Goal: Information Seeking & Learning: Learn about a topic

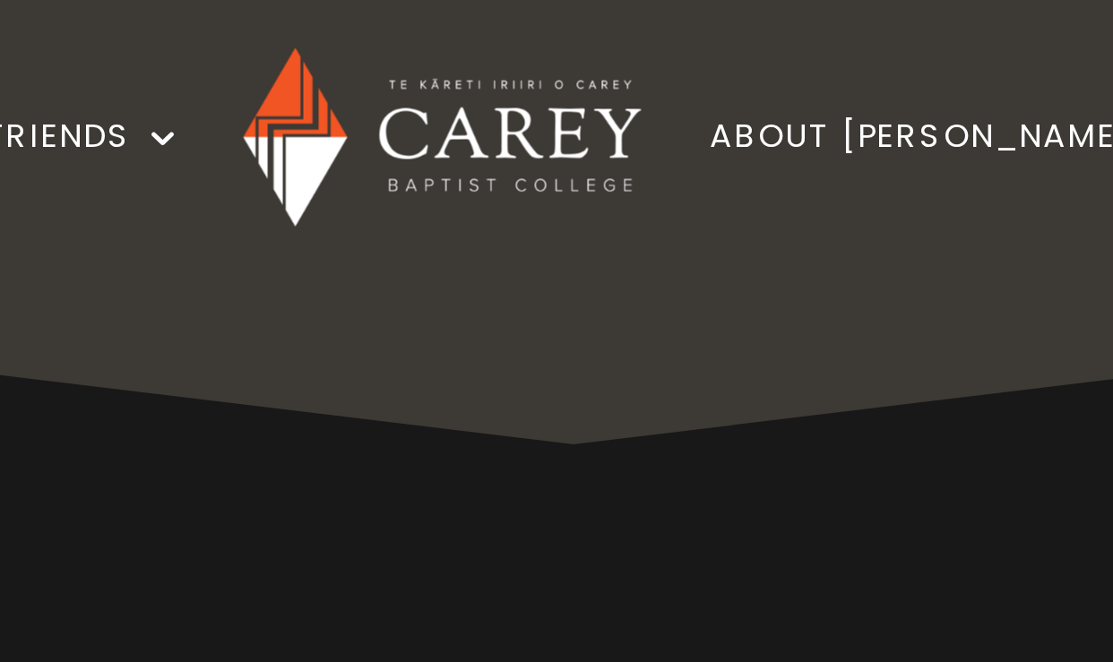
click at [524, 82] on div "Theology that transforms We invite you to discover theology that shapes hearts,…" at bounding box center [557, 428] width 980 height 693
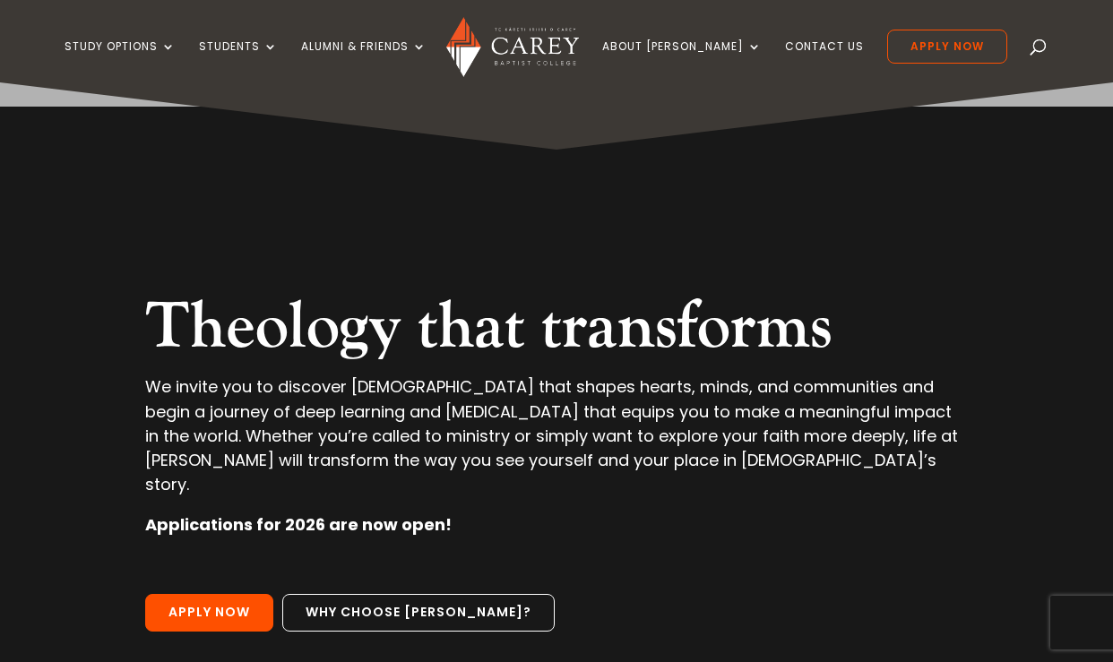
click at [719, 289] on h2 "Theology that transforms" at bounding box center [556, 332] width 823 height 86
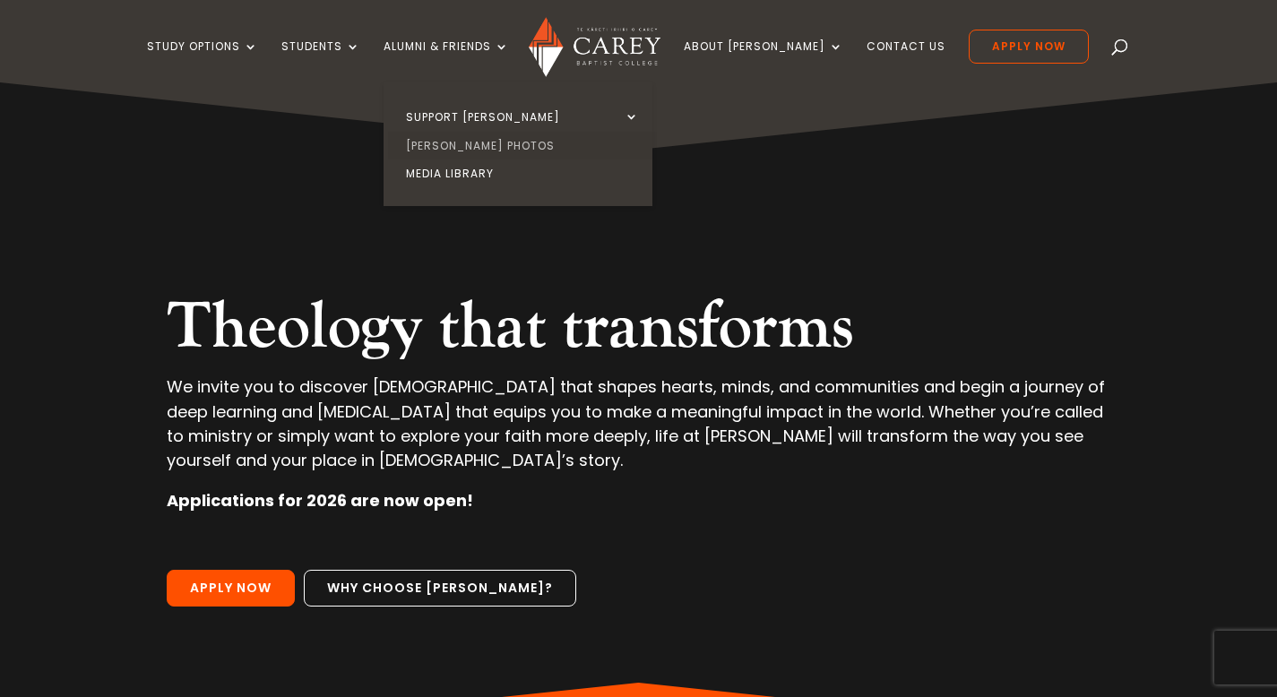
click at [503, 148] on link "[PERSON_NAME] Photos" at bounding box center [522, 146] width 269 height 29
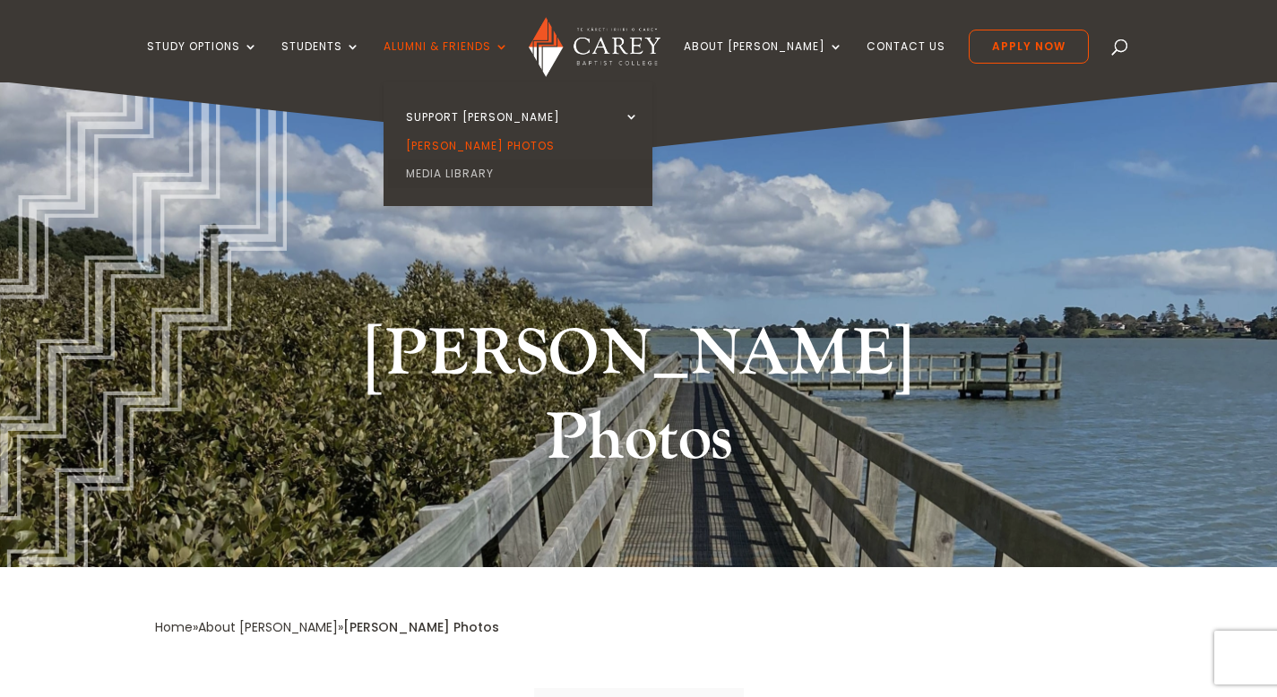
click at [495, 177] on link "Media Library" at bounding box center [522, 174] width 269 height 29
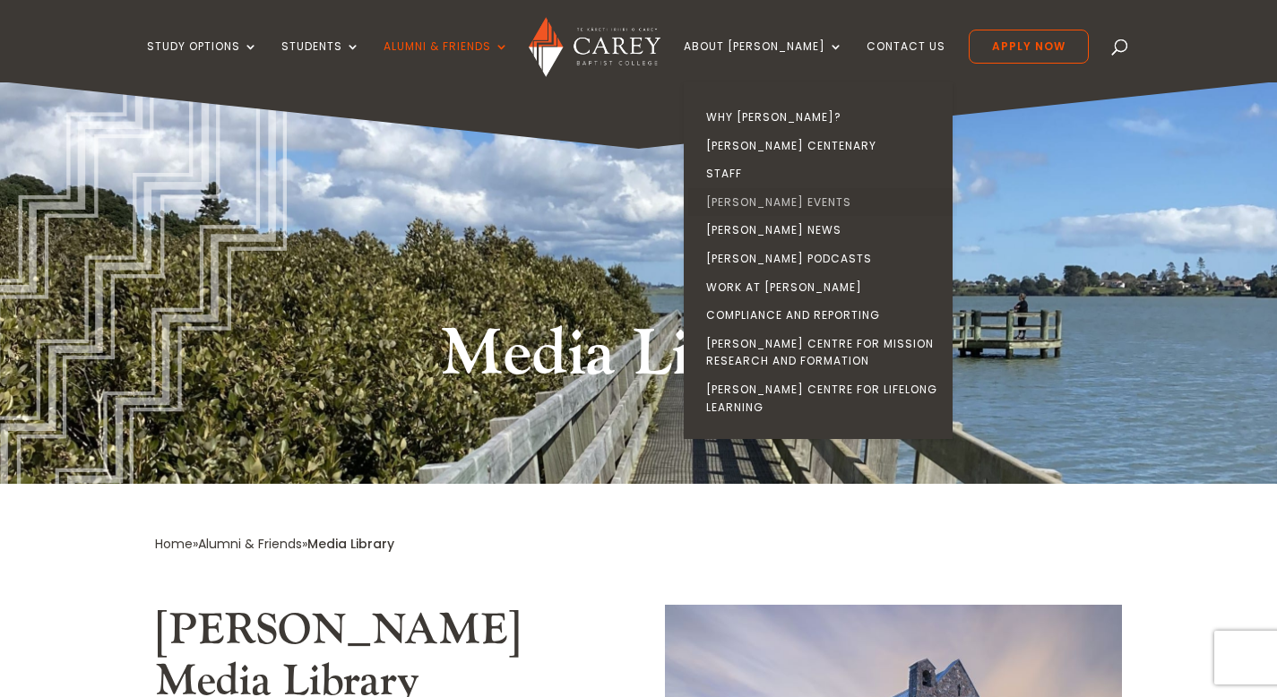
click at [822, 203] on link "[PERSON_NAME] Events" at bounding box center [822, 202] width 269 height 29
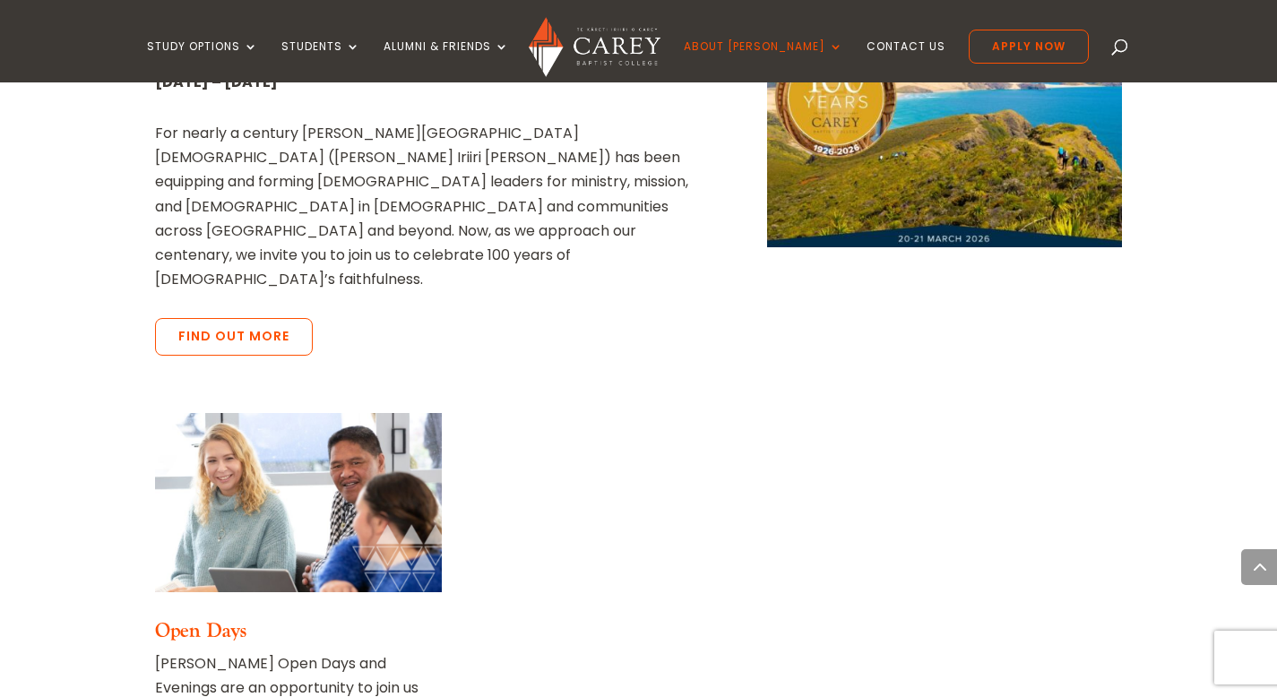
scroll to position [1179, 0]
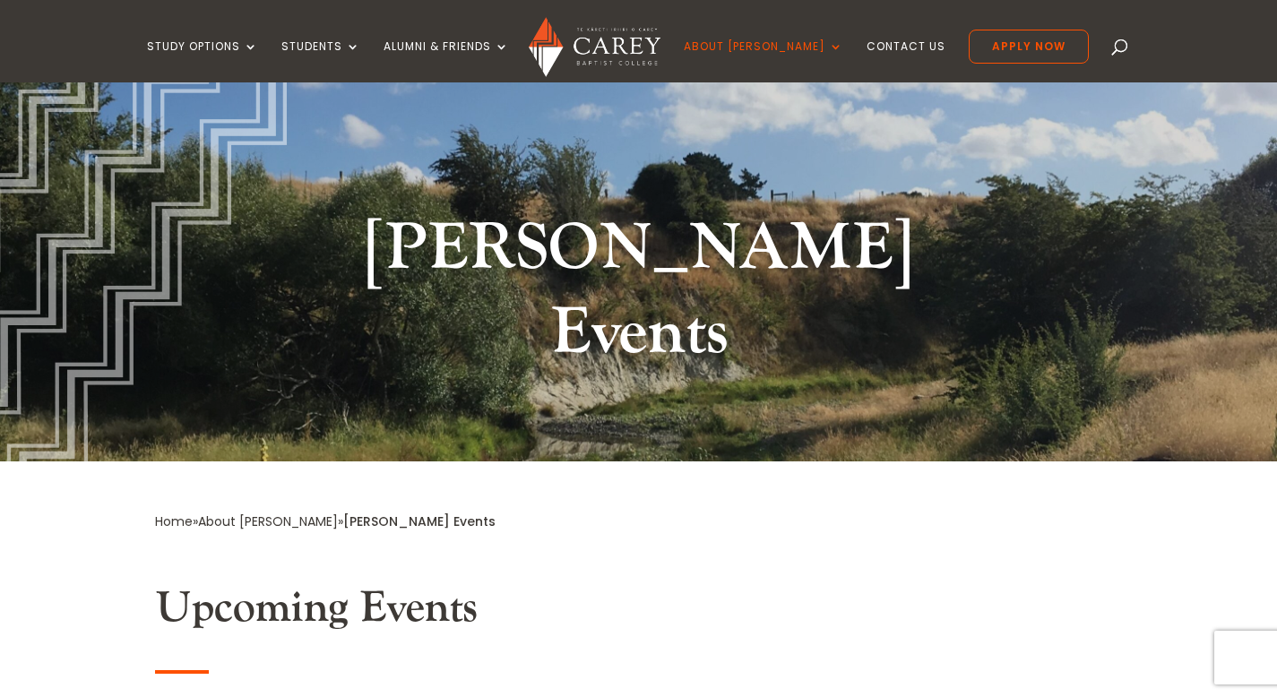
scroll to position [0, 0]
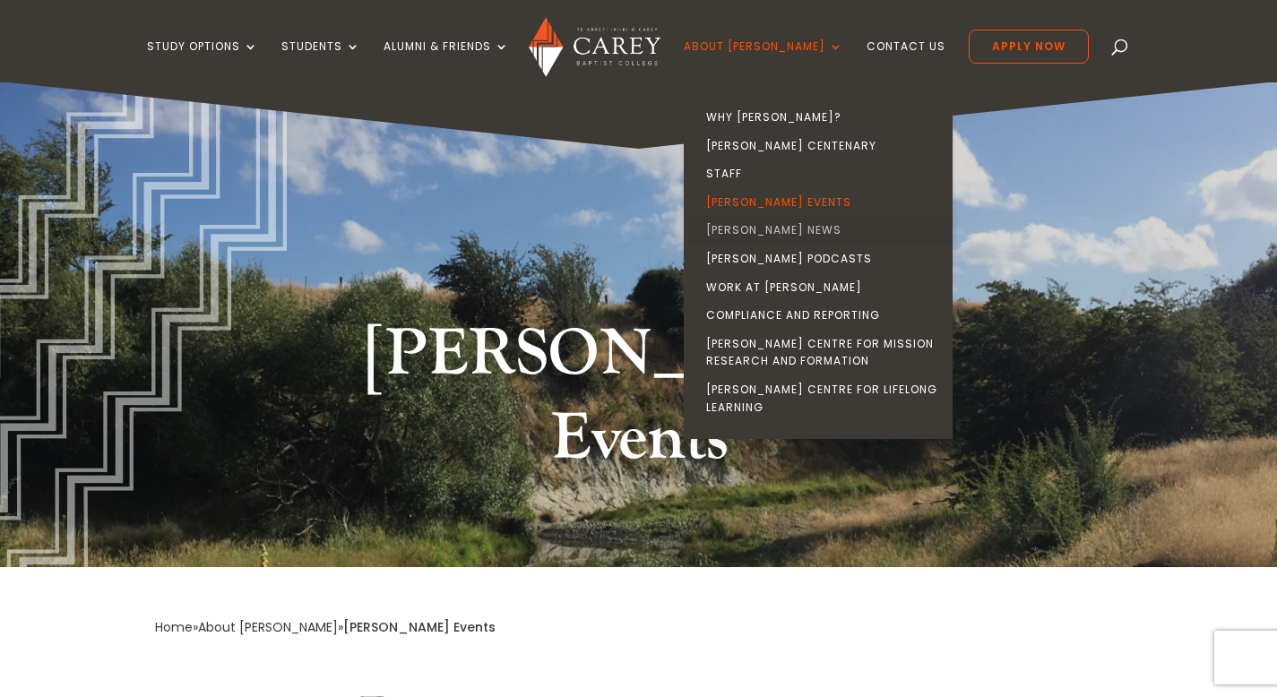
click at [787, 228] on link "[PERSON_NAME] News" at bounding box center [822, 230] width 269 height 29
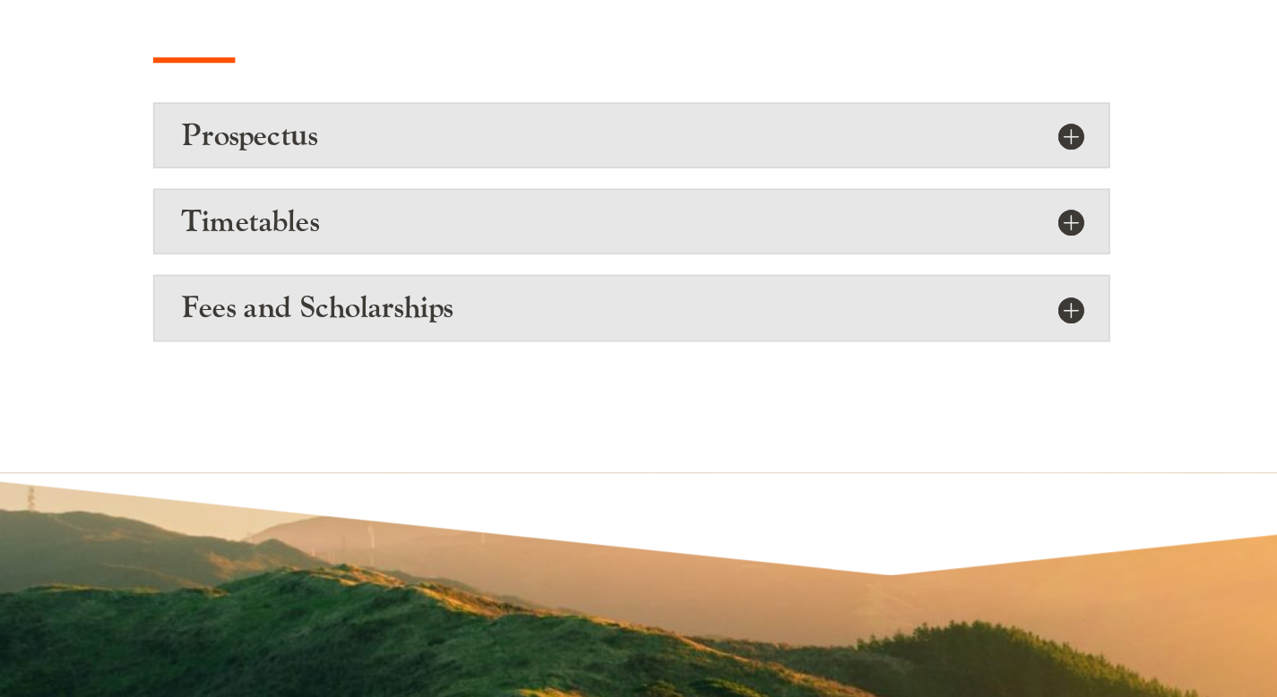
scroll to position [866, 0]
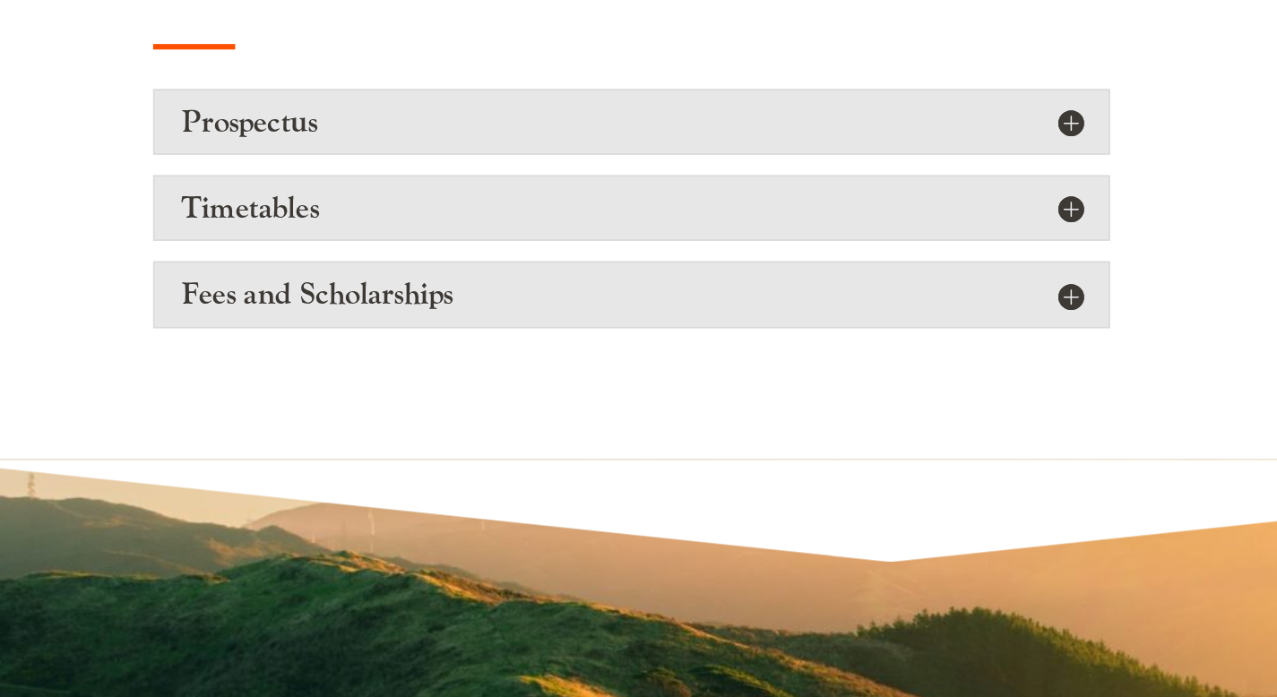
click at [224, 320] on h5 "Prospectus" at bounding box center [469, 319] width 590 height 23
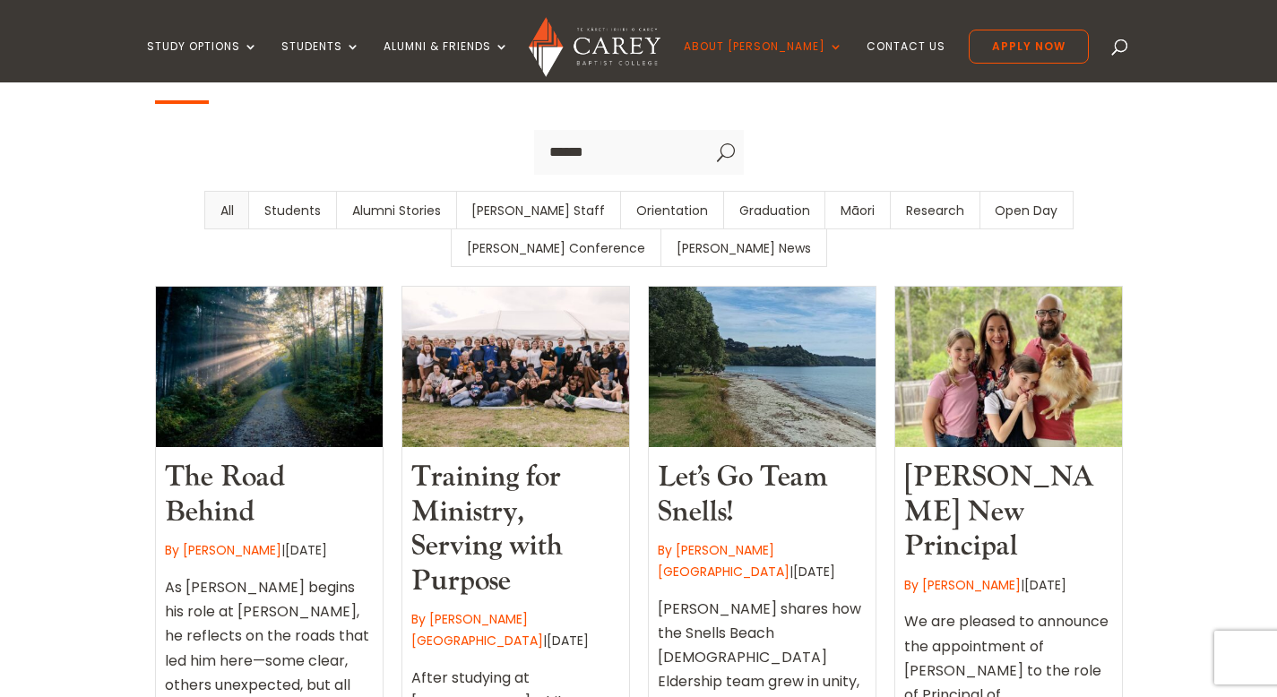
scroll to position [693, 0]
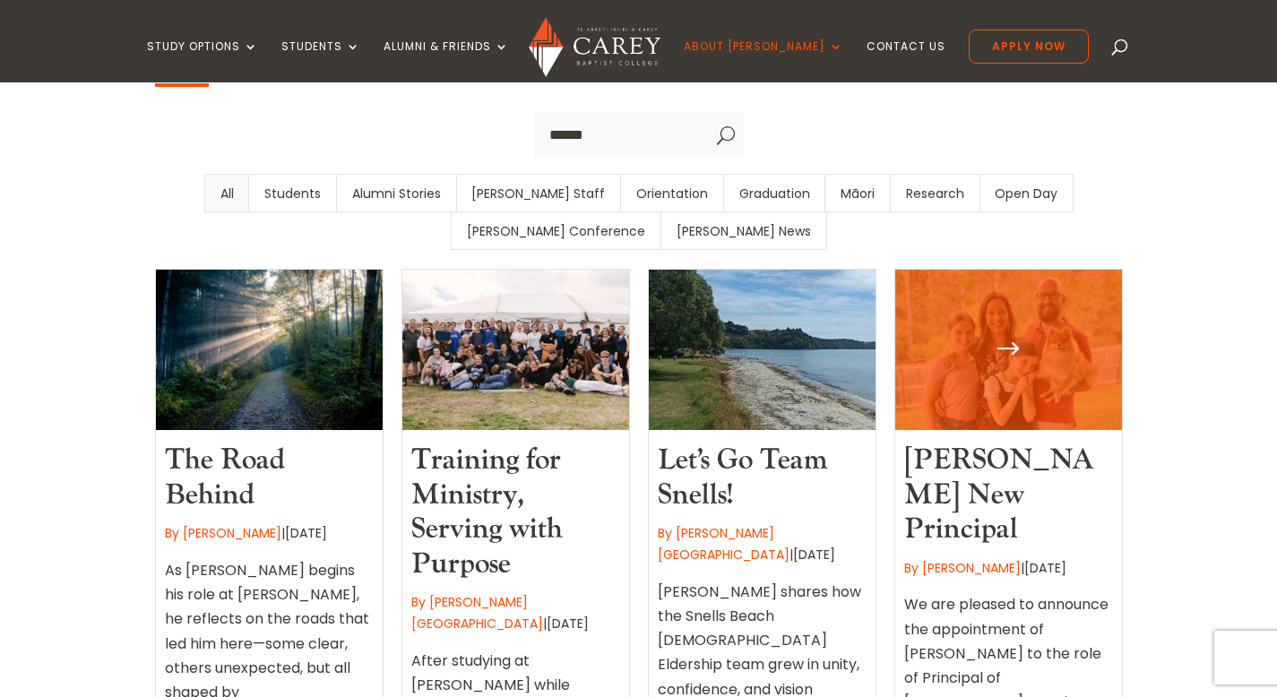
click at [1028, 270] on div at bounding box center [1008, 350] width 227 height 161
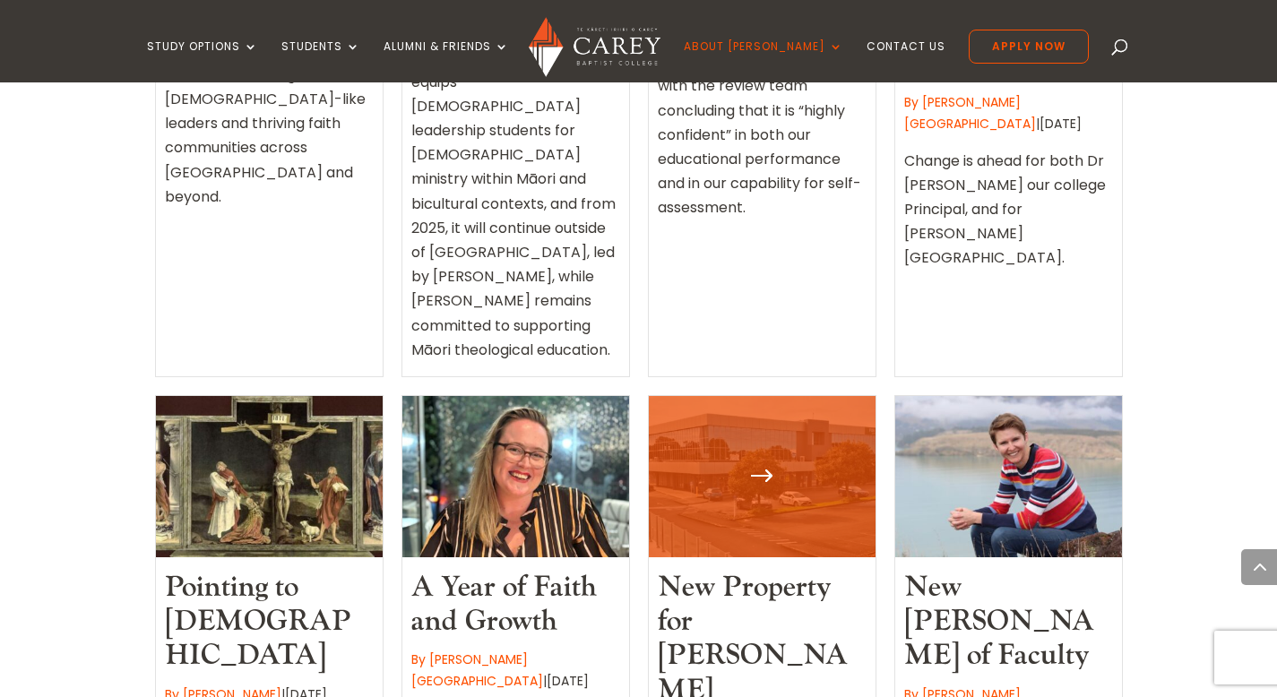
scroll to position [1963, 0]
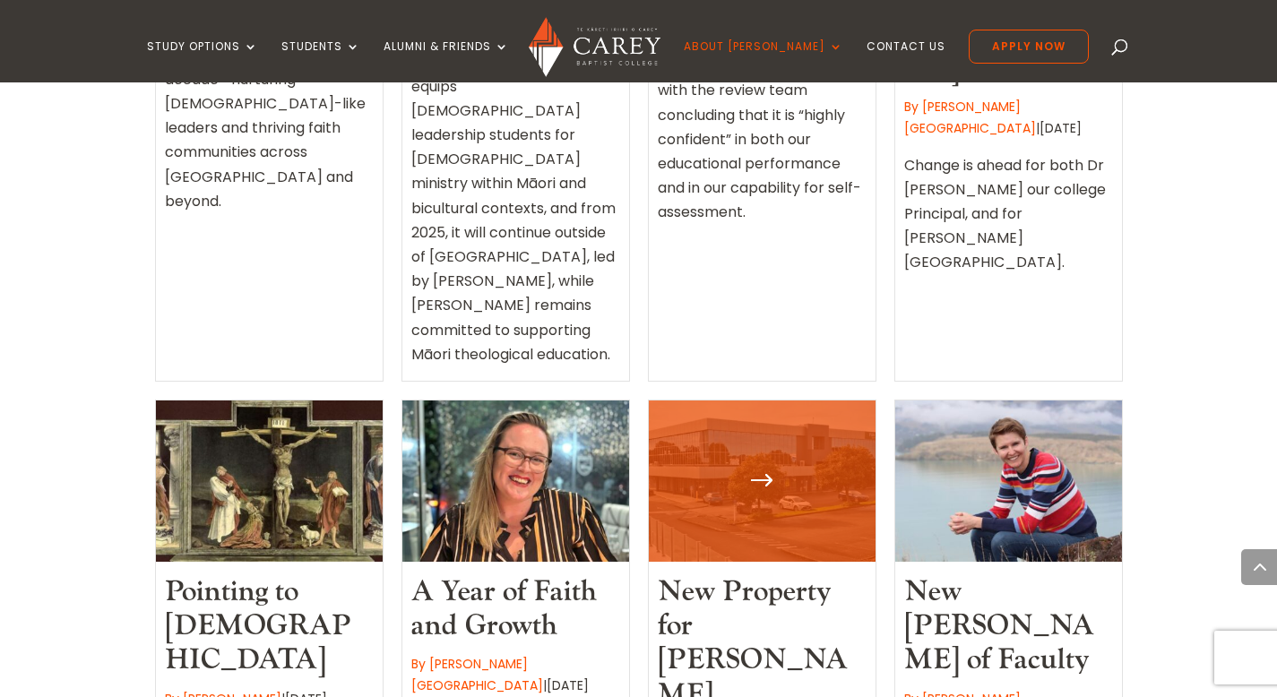
click at [777, 401] on div at bounding box center [762, 481] width 227 height 161
click at [781, 401] on div at bounding box center [762, 481] width 227 height 161
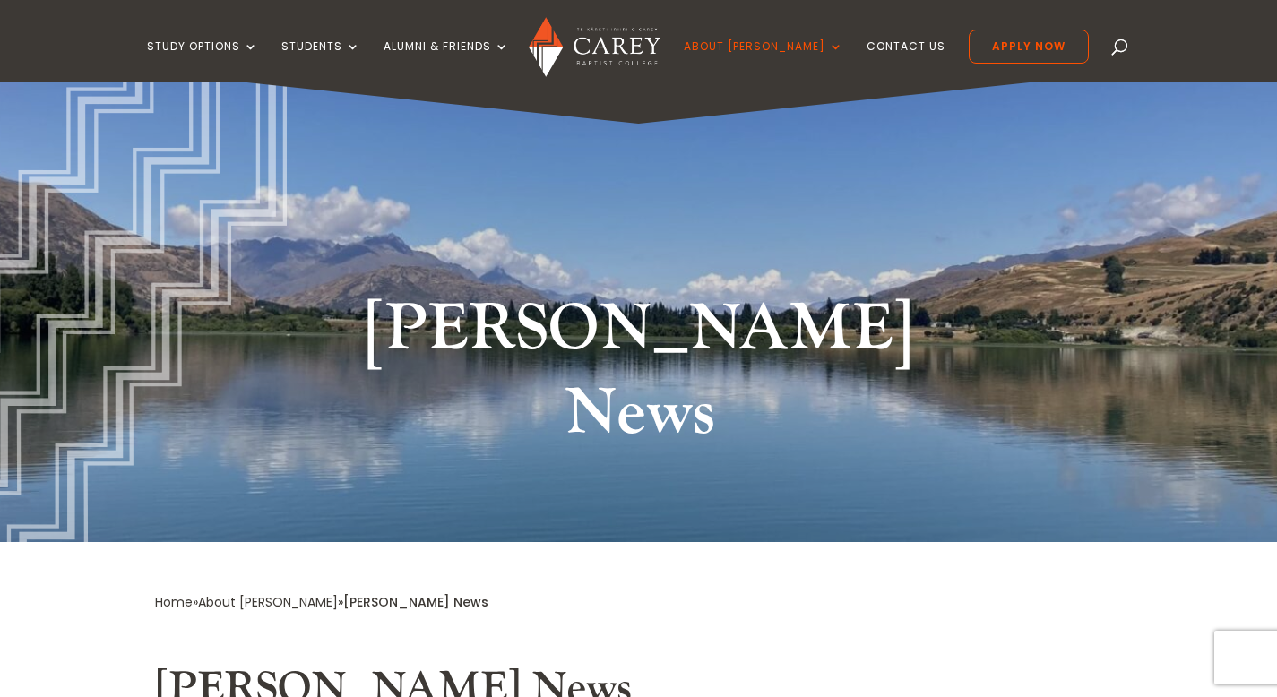
scroll to position [0, 0]
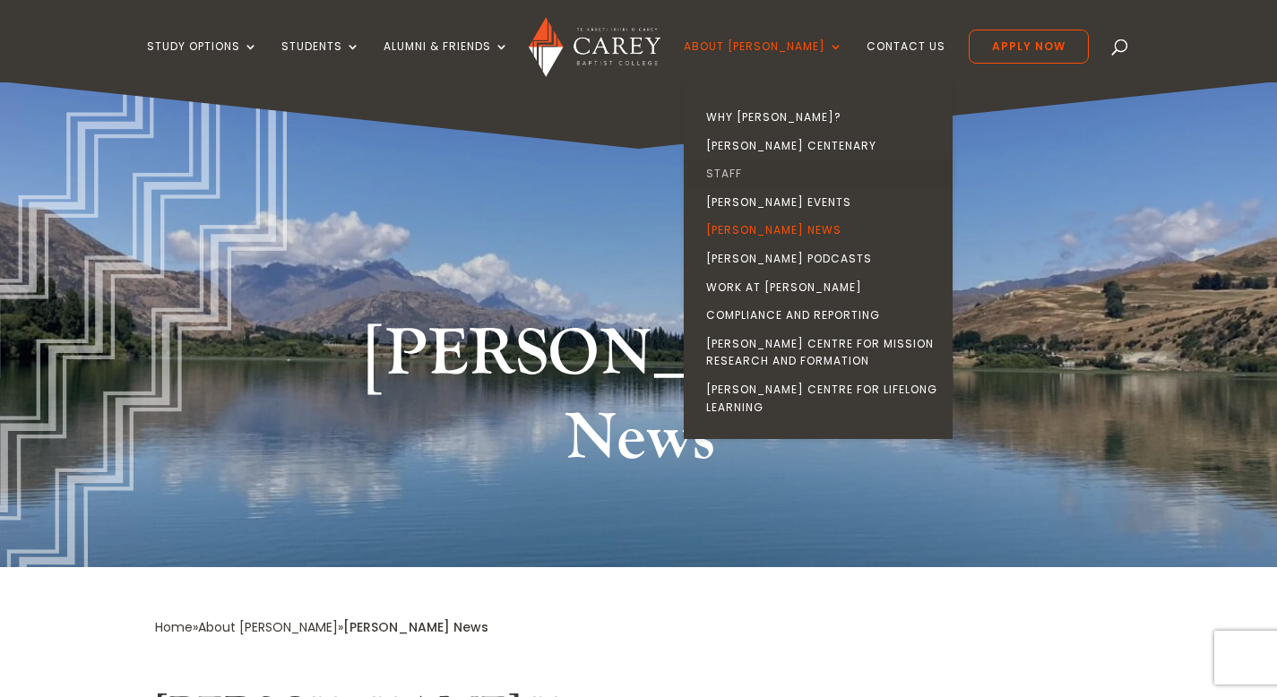
click at [755, 177] on link "Staff" at bounding box center [822, 174] width 269 height 29
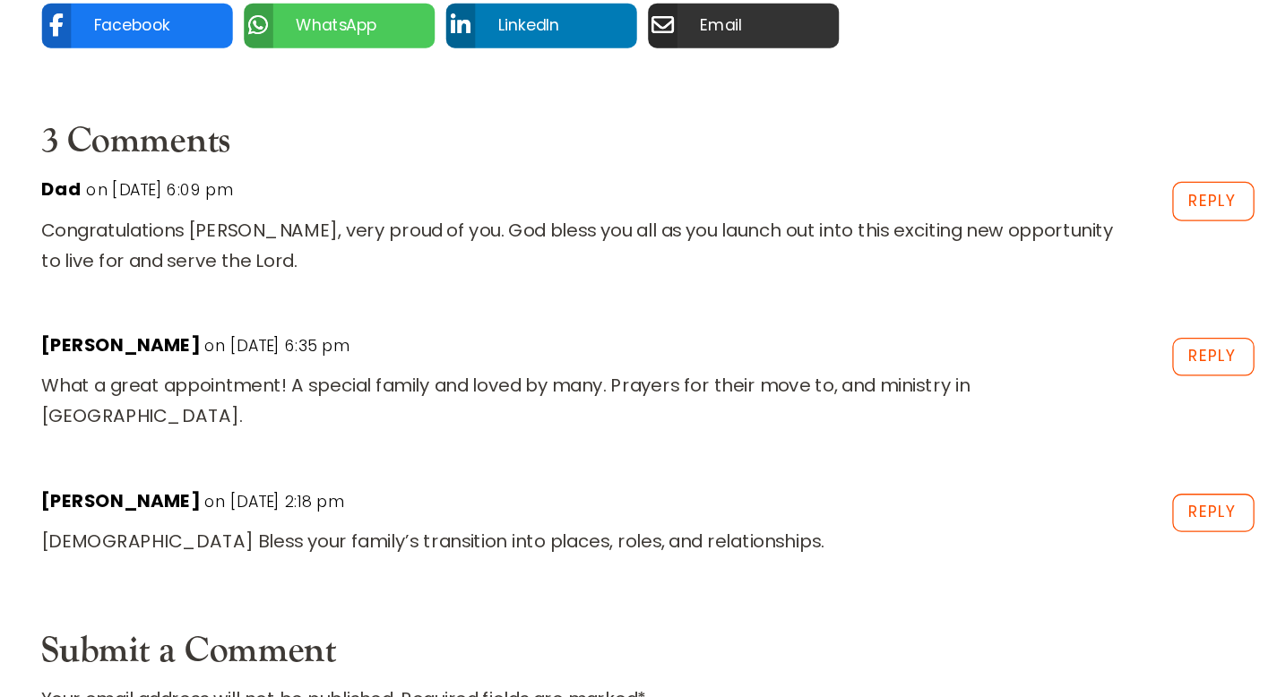
scroll to position [1822, 0]
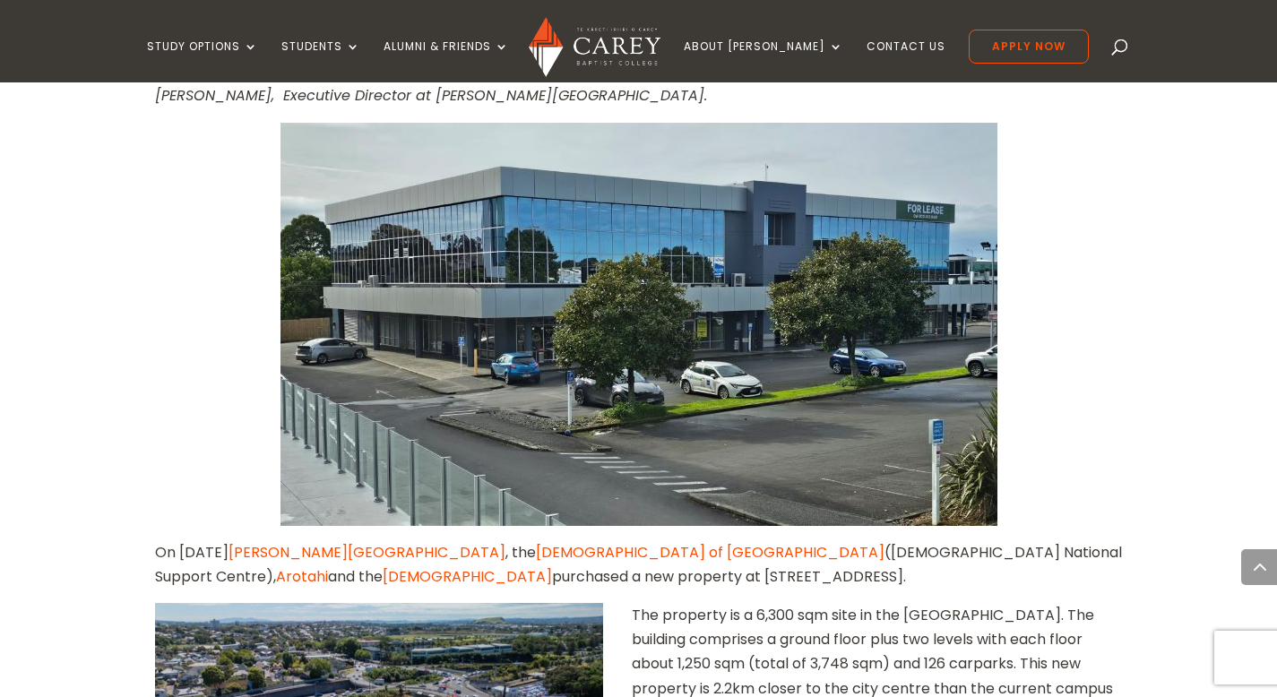
scroll to position [846, 0]
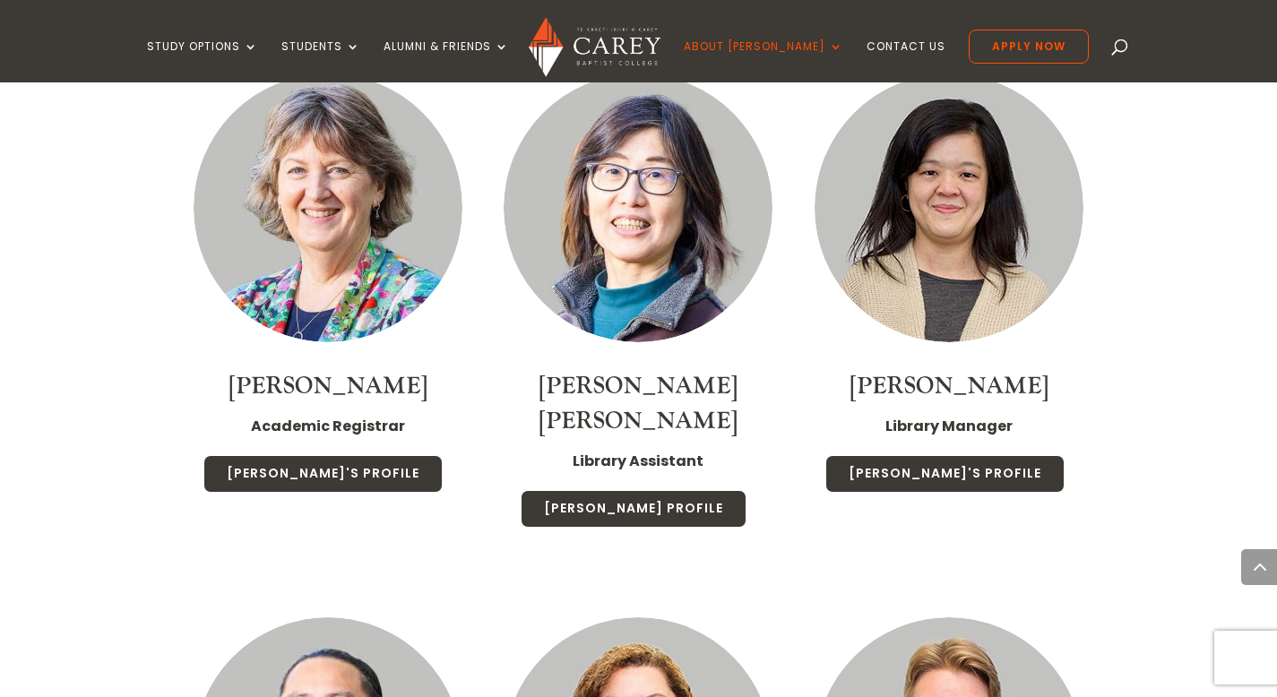
scroll to position [8468, 0]
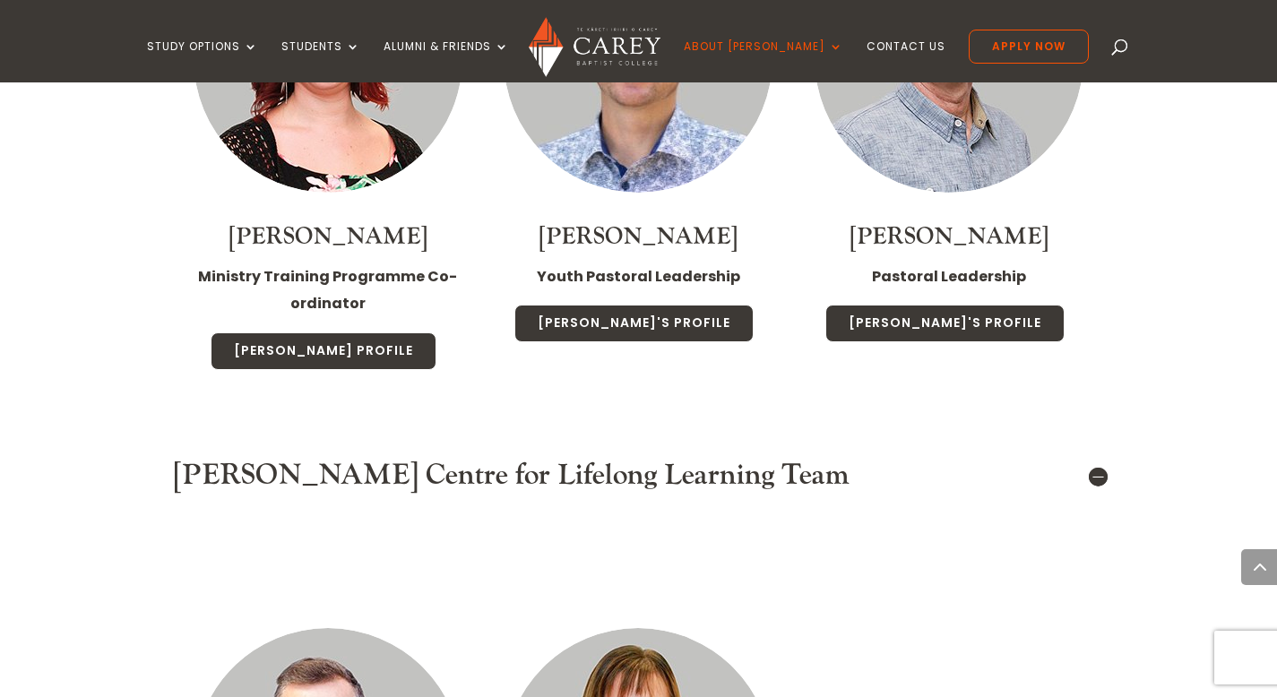
scroll to position [9559, 0]
